Goal: Find specific page/section: Find specific page/section

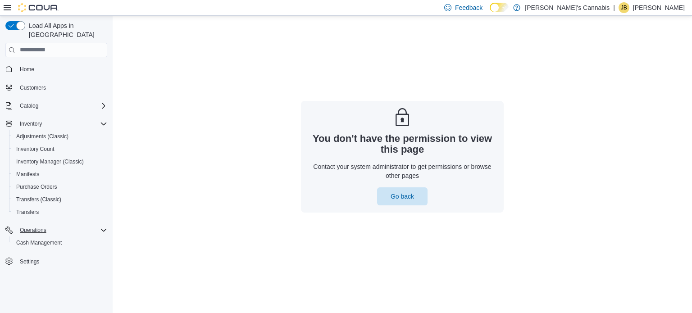
click at [80, 225] on div "Operations" at bounding box center [61, 230] width 91 height 11
click at [32, 66] on button "Home" at bounding box center [56, 69] width 109 height 13
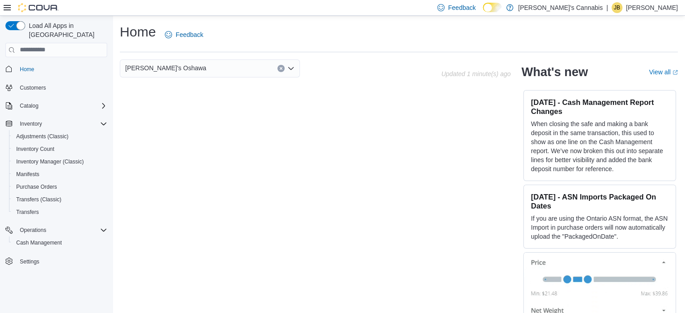
click at [32, 66] on button "Home" at bounding box center [56, 69] width 109 height 13
click at [59, 118] on div "Inventory" at bounding box center [61, 123] width 91 height 11
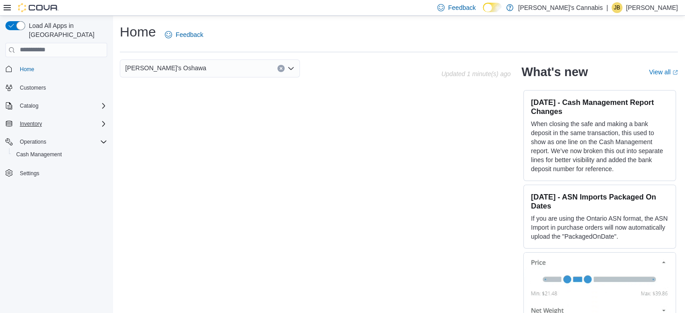
click at [59, 118] on div "Inventory" at bounding box center [61, 123] width 91 height 11
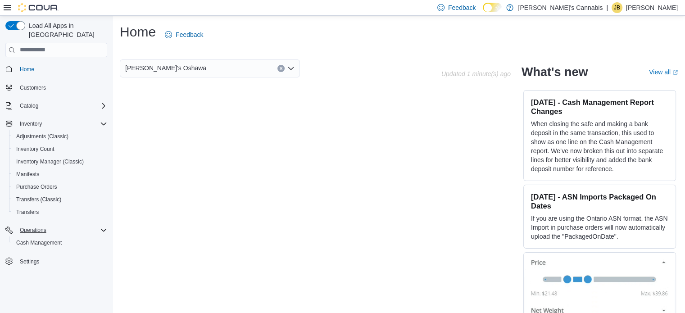
click at [91, 225] on div "Operations" at bounding box center [61, 230] width 91 height 11
click at [65, 237] on link "Cash Management" at bounding box center [39, 242] width 53 height 11
